Goal: Task Accomplishment & Management: Complete application form

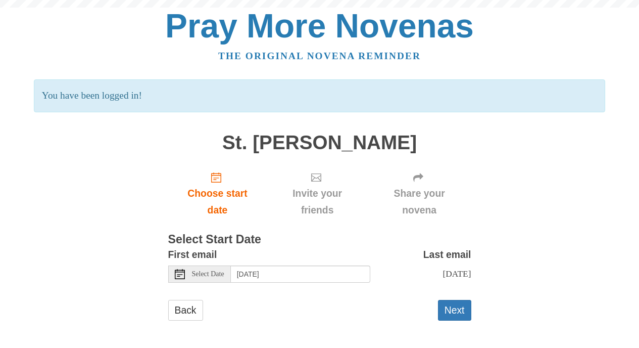
scroll to position [2, 0]
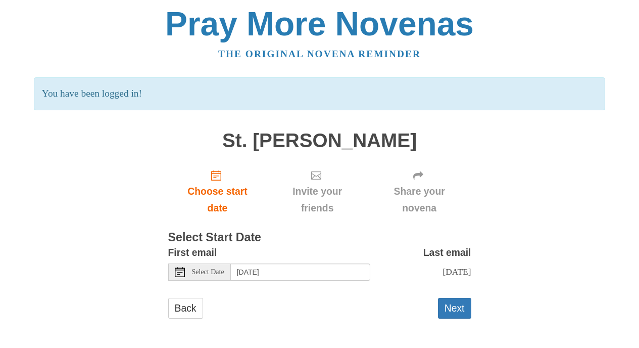
click at [472, 317] on div "Pray More Novenas The original novena reminder You have been logged in! St. [PE…" at bounding box center [319, 173] width 591 height 350
click at [458, 311] on button "Next" at bounding box center [454, 308] width 33 height 21
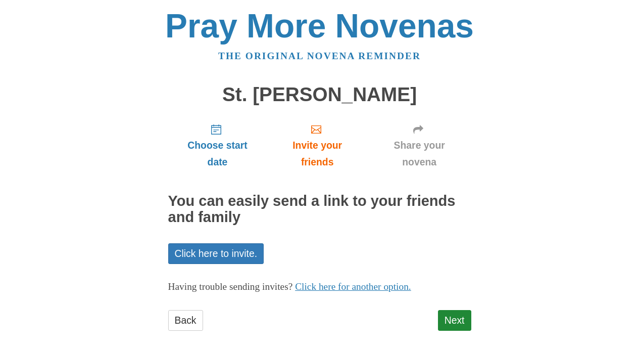
scroll to position [12, 0]
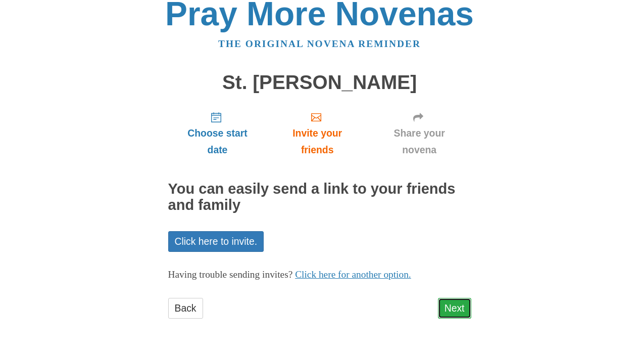
click at [457, 308] on link "Next" at bounding box center [454, 308] width 33 height 21
